Goal: Navigation & Orientation: Find specific page/section

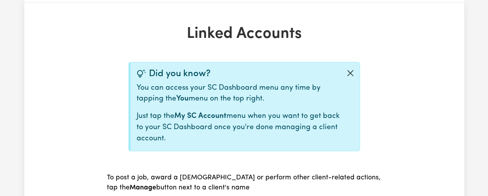
scroll to position [154, 0]
click at [350, 71] on button "Close alert" at bounding box center [350, 73] width 19 height 22
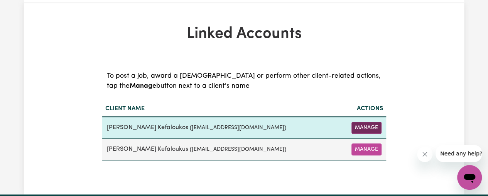
click at [365, 128] on button "Manage" at bounding box center [367, 128] width 30 height 12
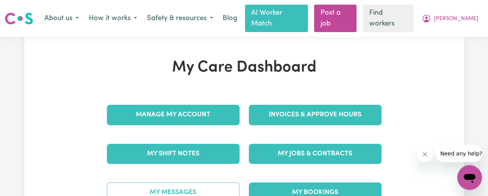
click at [189, 182] on link "My Messages" at bounding box center [173, 192] width 133 height 20
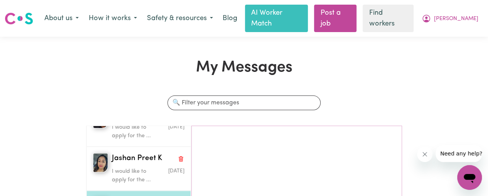
scroll to position [243, 0]
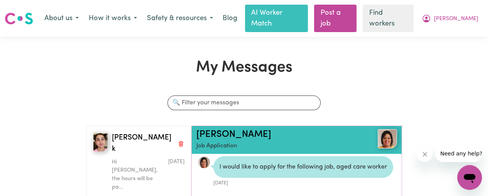
scroll to position [0, 0]
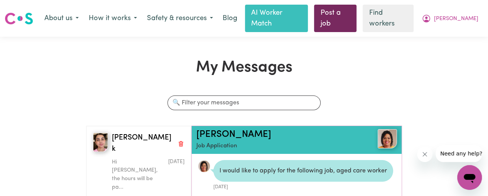
click at [357, 14] on link "Post a job" at bounding box center [335, 18] width 42 height 27
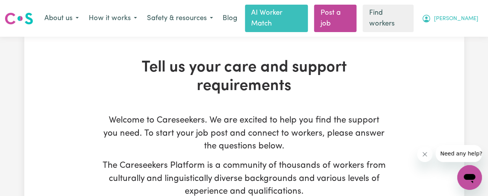
click at [461, 15] on span "[PERSON_NAME]" at bounding box center [456, 19] width 44 height 8
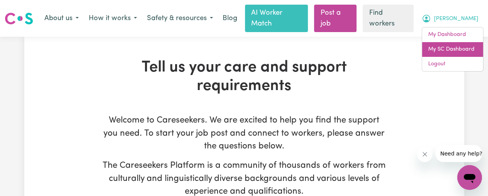
click at [460, 42] on link "My SC Dashboard" at bounding box center [452, 49] width 61 height 15
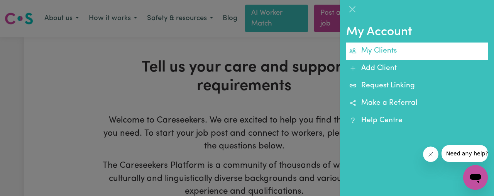
click at [389, 55] on link "My Clients" at bounding box center [417, 50] width 142 height 17
